Goal: Find specific page/section: Find specific page/section

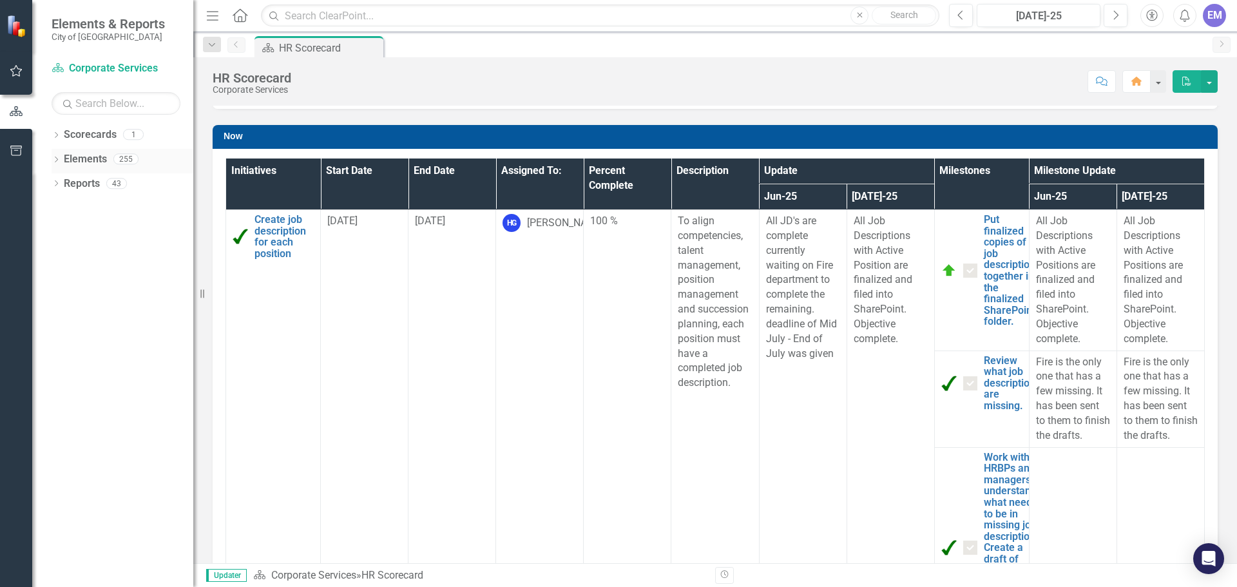
click at [88, 161] on link "Elements" at bounding box center [85, 159] width 43 height 15
click at [58, 156] on div "Dropdown" at bounding box center [56, 160] width 9 height 11
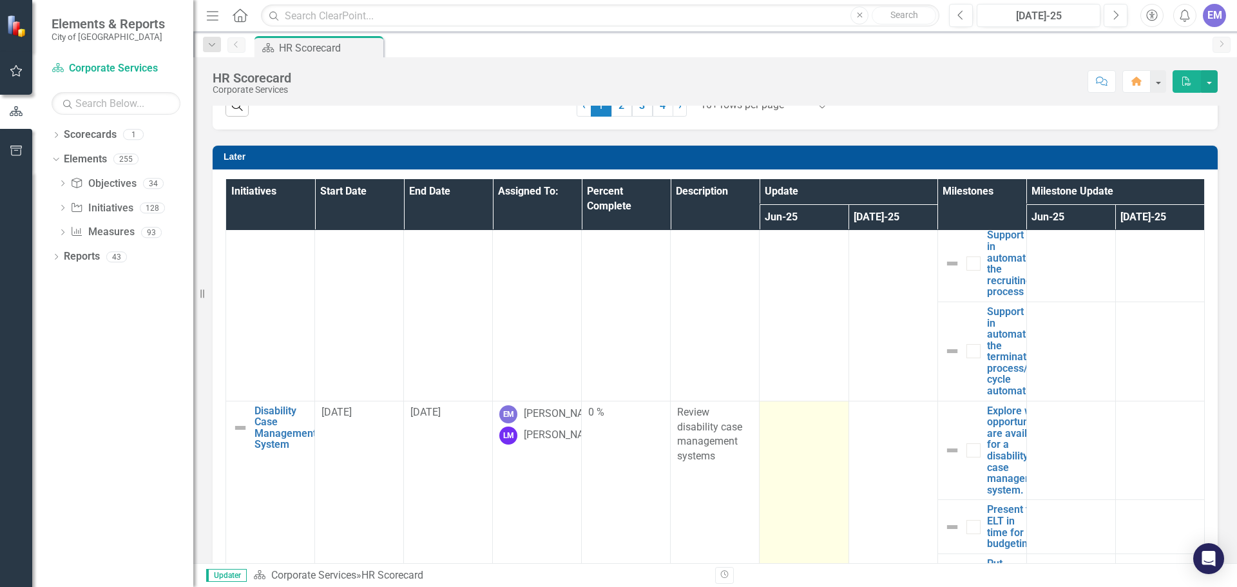
scroll to position [1678, 0]
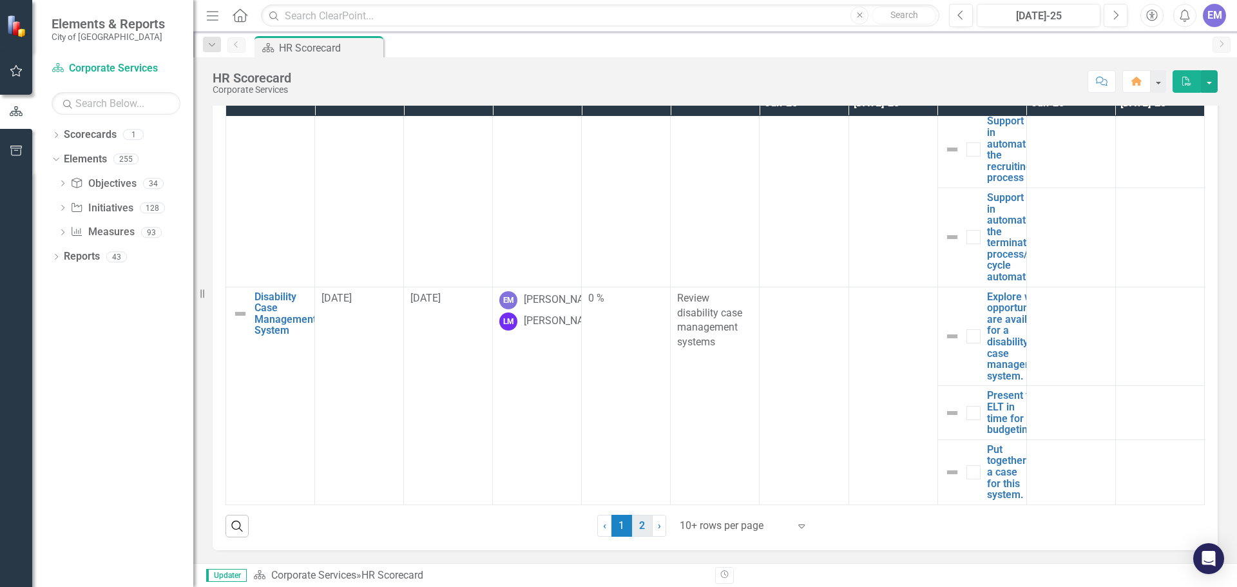
click at [633, 524] on link "2" at bounding box center [642, 526] width 21 height 22
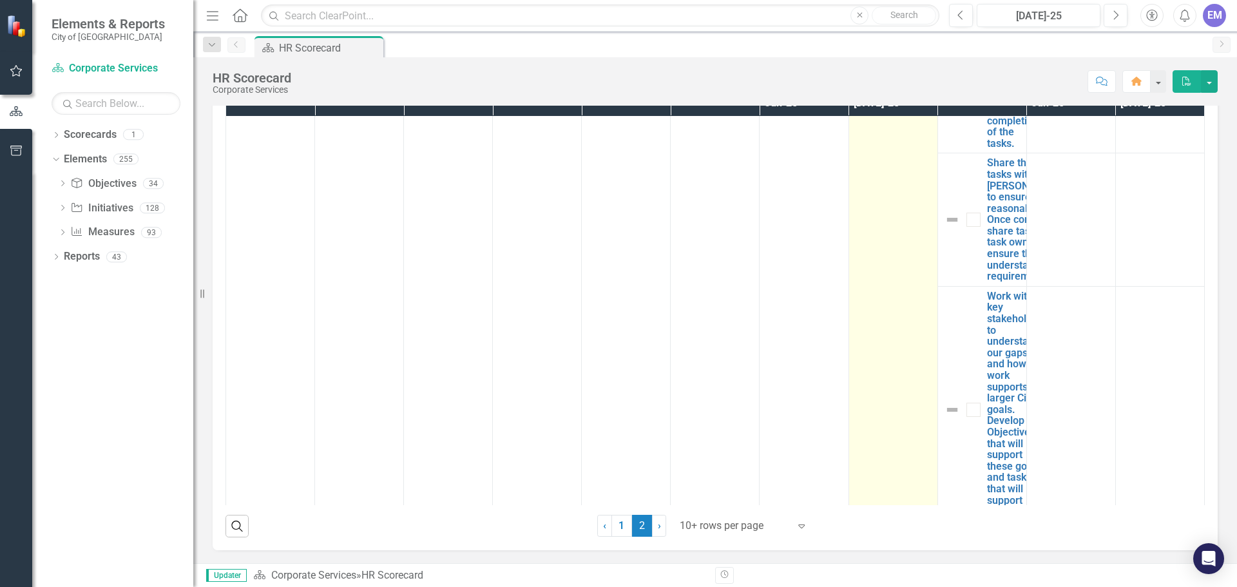
scroll to position [452, 0]
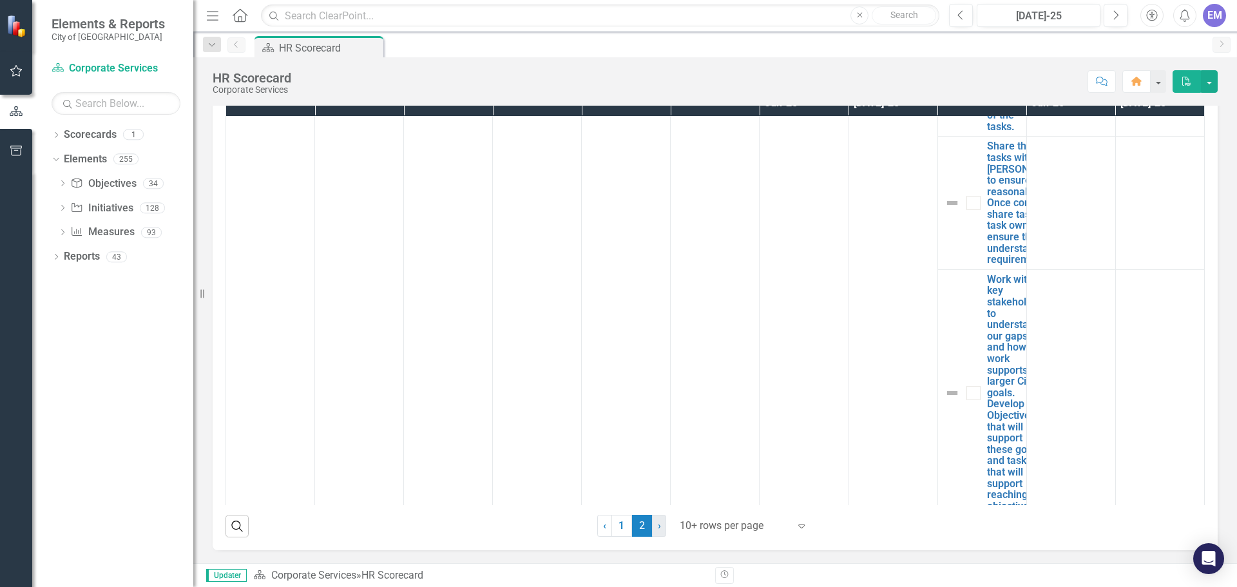
click at [652, 525] on link "› Next" at bounding box center [659, 526] width 14 height 22
click at [236, 521] on icon "button" at bounding box center [236, 526] width 11 height 11
click at [225, 515] on button "Close" at bounding box center [236, 526] width 23 height 22
click at [234, 526] on icon "Search" at bounding box center [237, 526] width 14 height 12
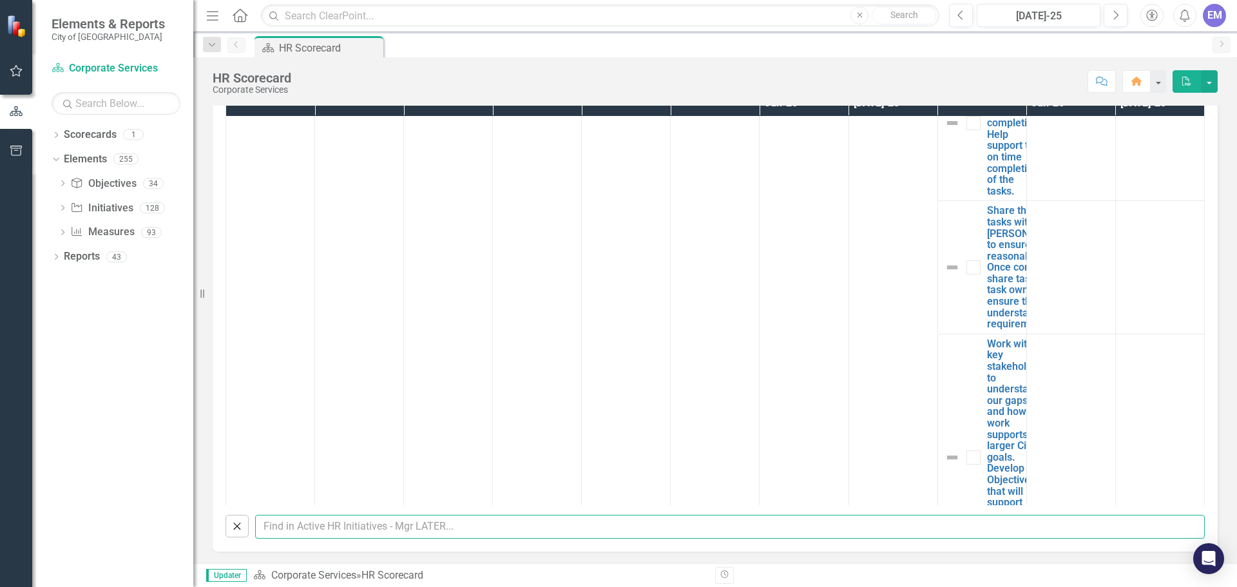
click at [357, 526] on input "text" at bounding box center [730, 527] width 950 height 24
type input "[PERSON_NAME]"
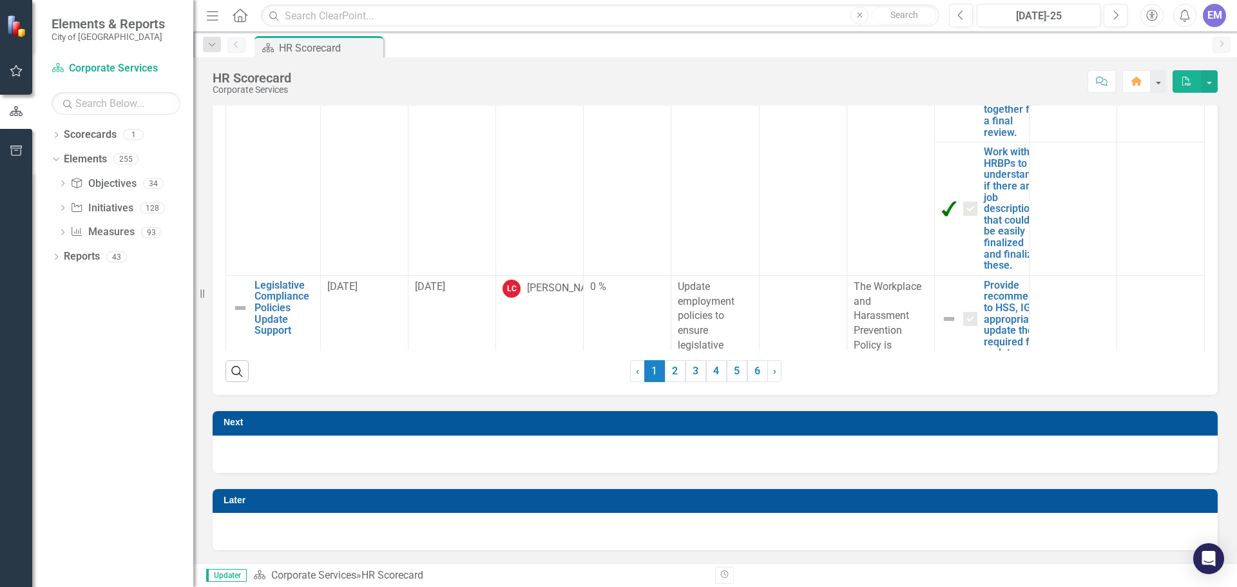
scroll to position [141, 0]
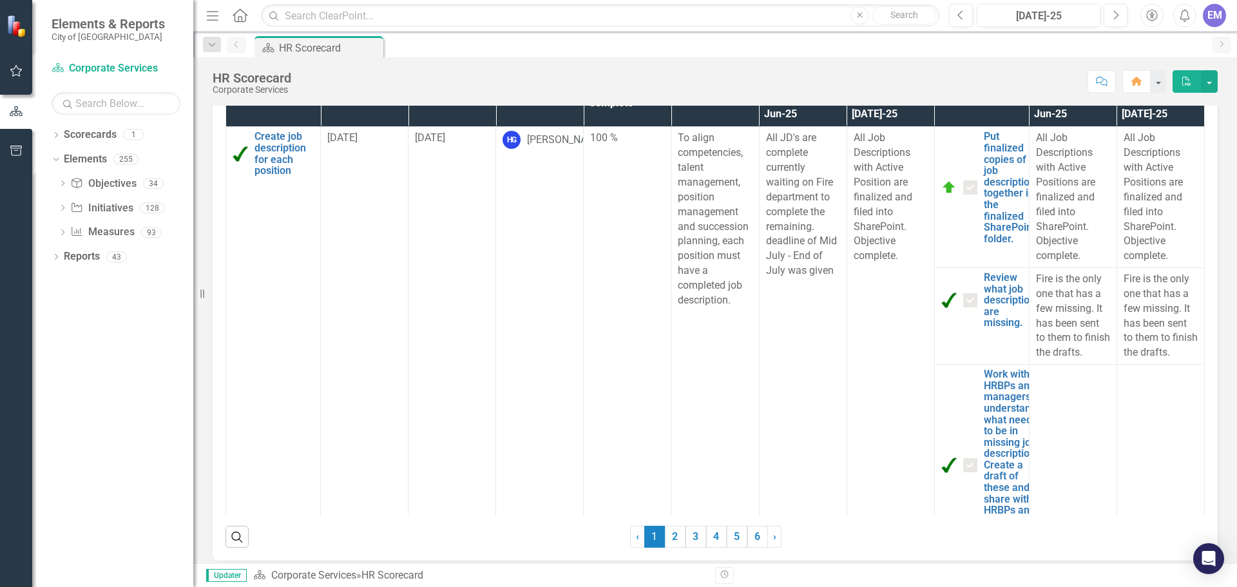
checkbox input "false"
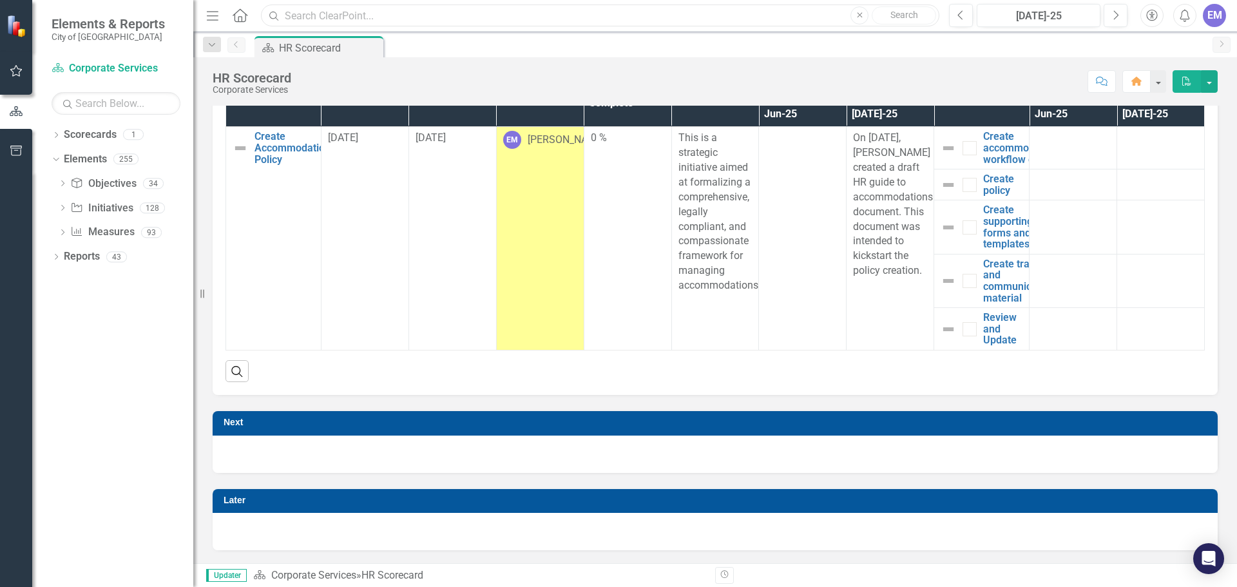
click at [318, 12] on input "text" at bounding box center [600, 16] width 678 height 23
type input "Fit for duty"
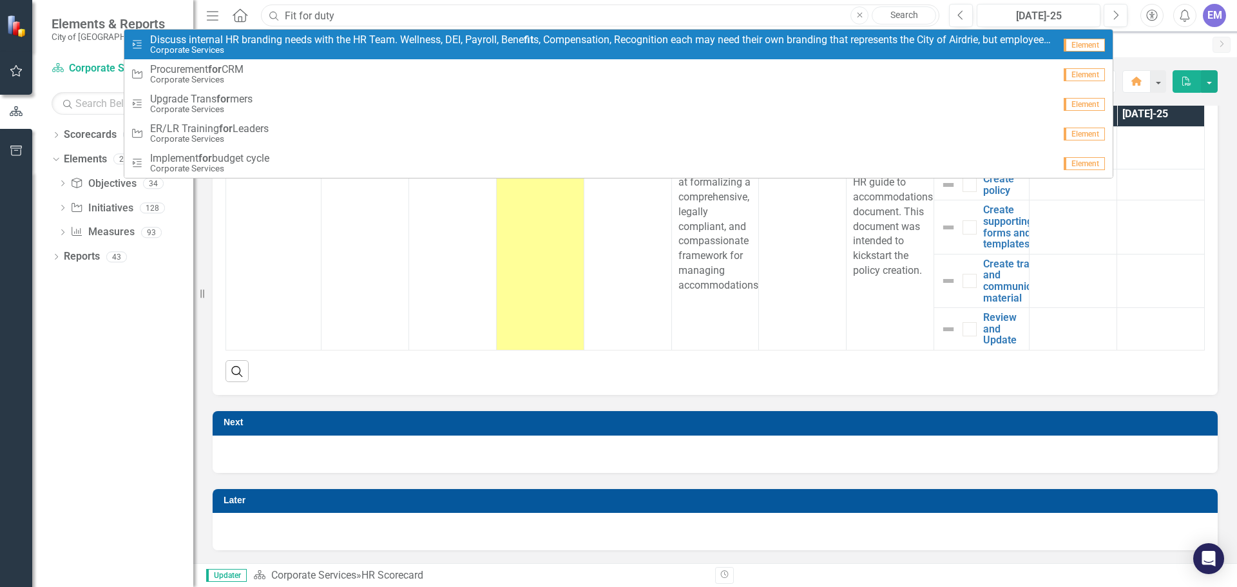
click at [396, 10] on input "Fit for duty" at bounding box center [600, 16] width 678 height 23
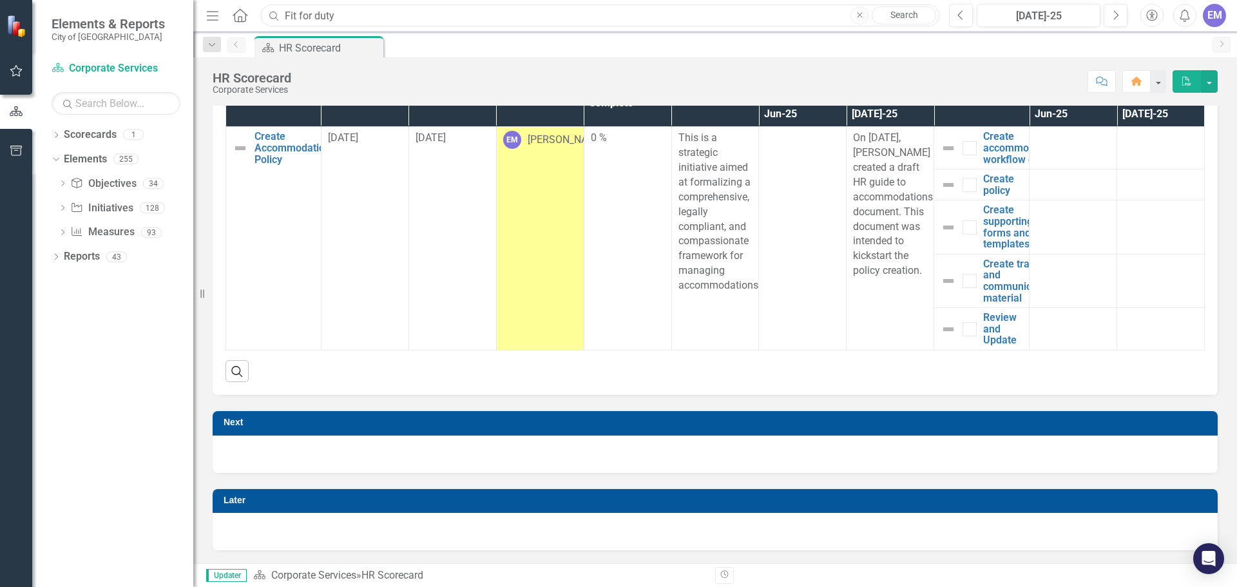
drag, startPoint x: 396, startPoint y: 10, endPoint x: 265, endPoint y: 17, distance: 130.9
click at [265, 17] on input "Fit for duty" at bounding box center [600, 16] width 678 height 23
click at [61, 207] on icon "Dropdown" at bounding box center [62, 209] width 9 height 7
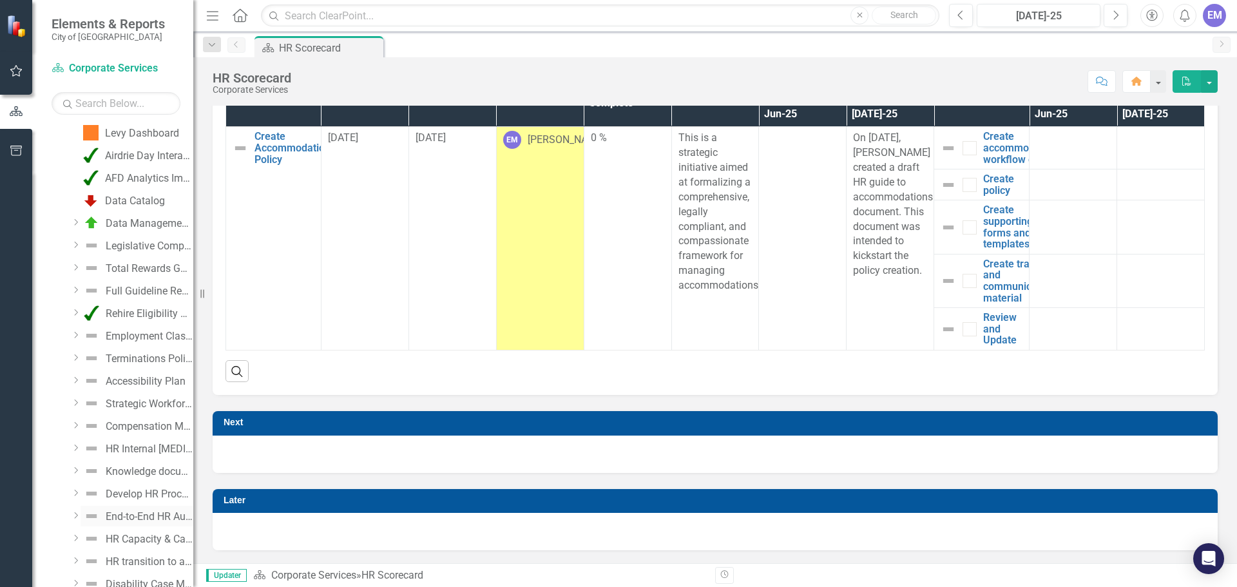
scroll to position [1482, 0]
